Goal: Information Seeking & Learning: Learn about a topic

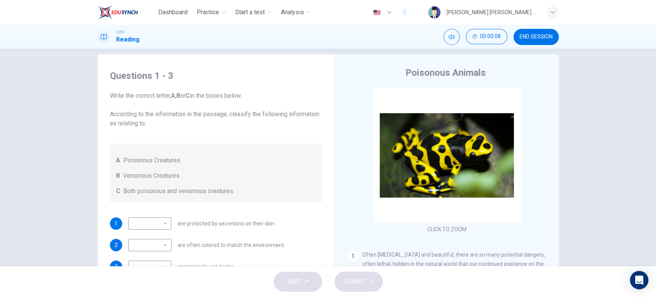
scroll to position [11, 0]
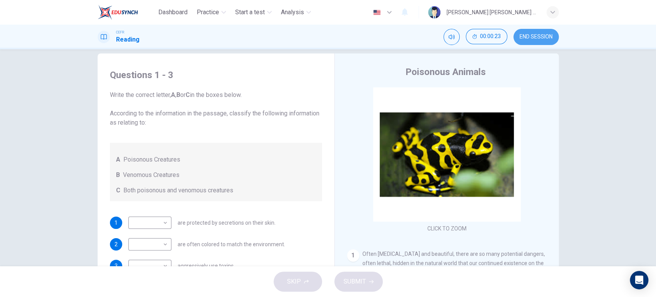
click at [539, 29] on button "END SESSION" at bounding box center [536, 37] width 45 height 16
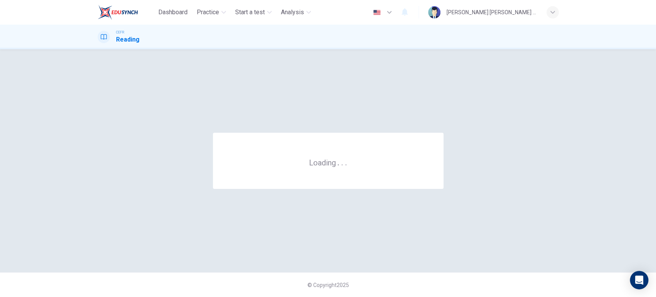
scroll to position [0, 0]
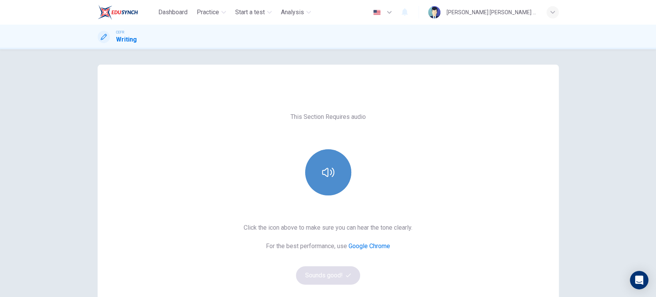
click at [335, 164] on button "button" at bounding box center [328, 172] width 46 height 46
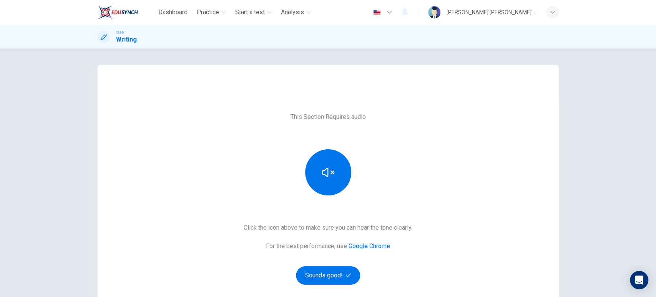
click at [333, 263] on div "Click the icon above to make sure you can hear the tone clearly. For the best p…" at bounding box center [328, 254] width 169 height 62
click at [334, 272] on button "Sounds good!" at bounding box center [328, 275] width 65 height 18
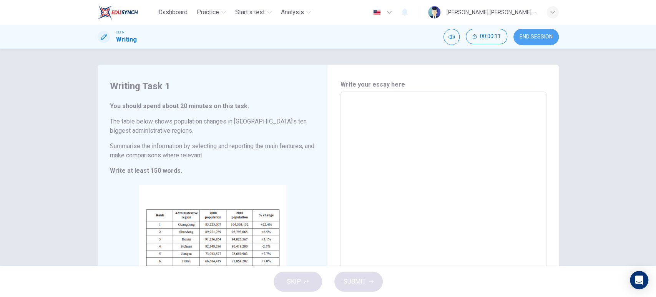
click at [546, 35] on span "END SESSION" at bounding box center [536, 37] width 33 height 6
